Goal: Information Seeking & Learning: Compare options

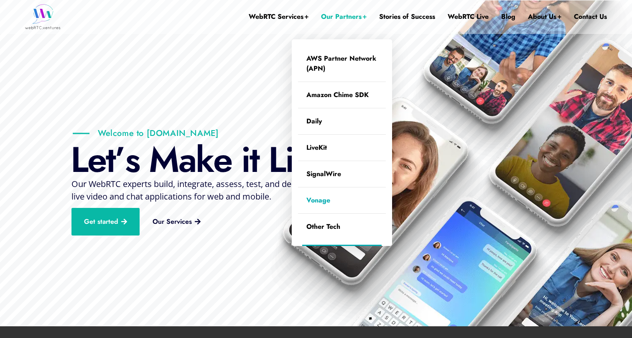
click at [329, 199] on link "Vonage" at bounding box center [342, 200] width 88 height 26
click at [328, 151] on link "LiveKit" at bounding box center [342, 148] width 88 height 26
click at [311, 123] on link "Daily" at bounding box center [342, 121] width 88 height 26
click at [340, 96] on link "Amazon Chime SDK" at bounding box center [342, 95] width 88 height 26
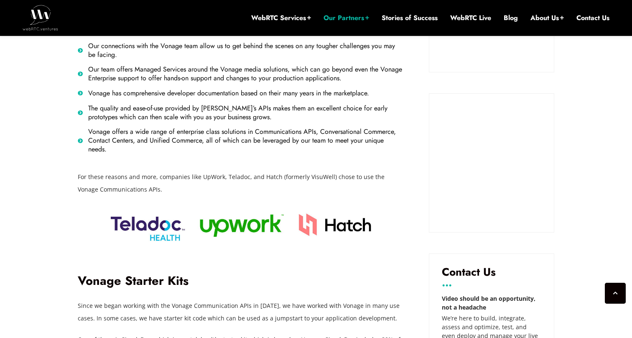
scroll to position [1196, 0]
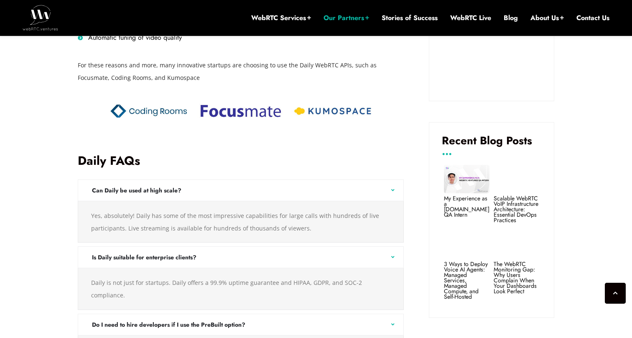
scroll to position [729, 0]
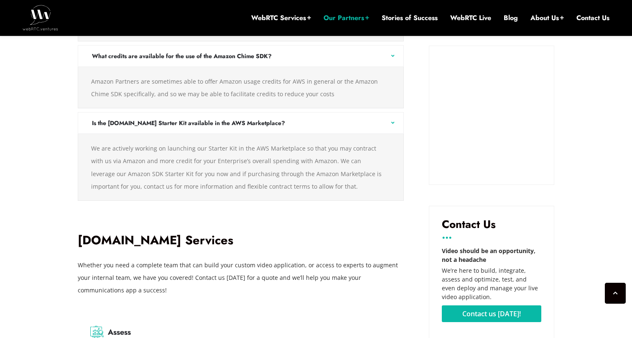
scroll to position [1240, 0]
